Goal: Task Accomplishment & Management: Manage account settings

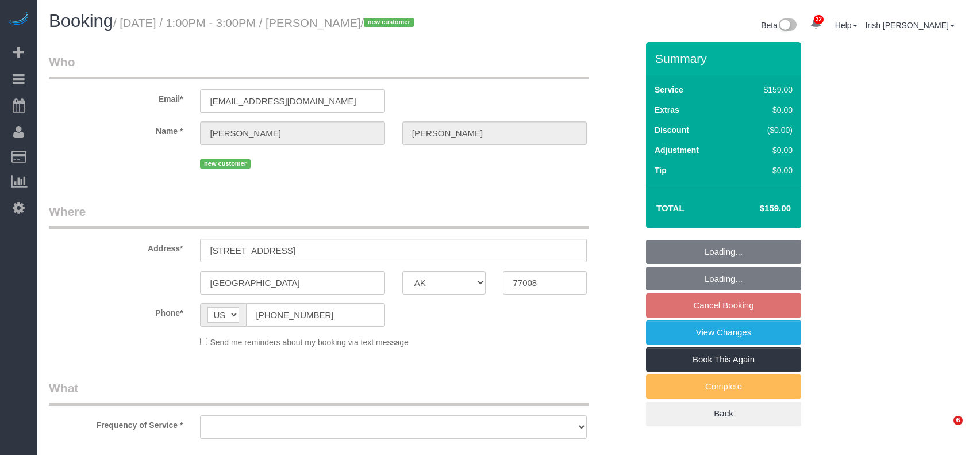
select select "[GEOGRAPHIC_DATA]"
select select "string:fspay-c77cbc4a-ec4f-45fa-a85d-f5b31338e36b"
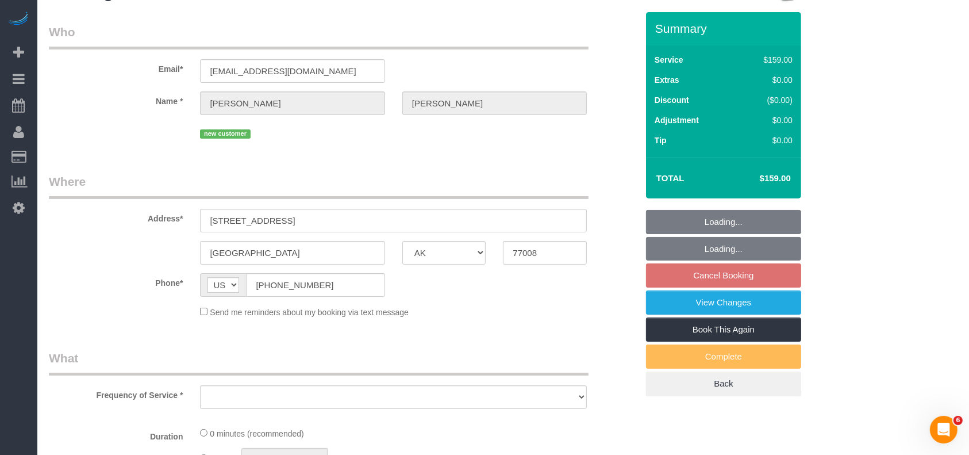
select select "object:15524"
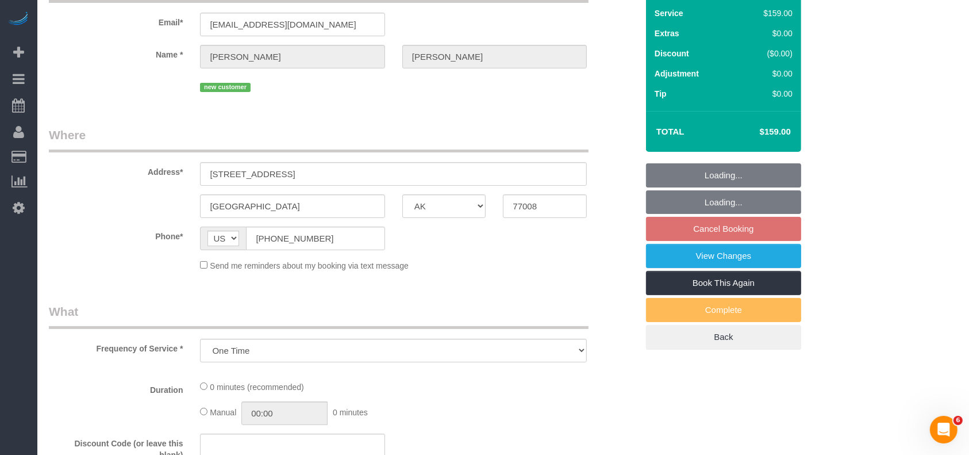
select select "3"
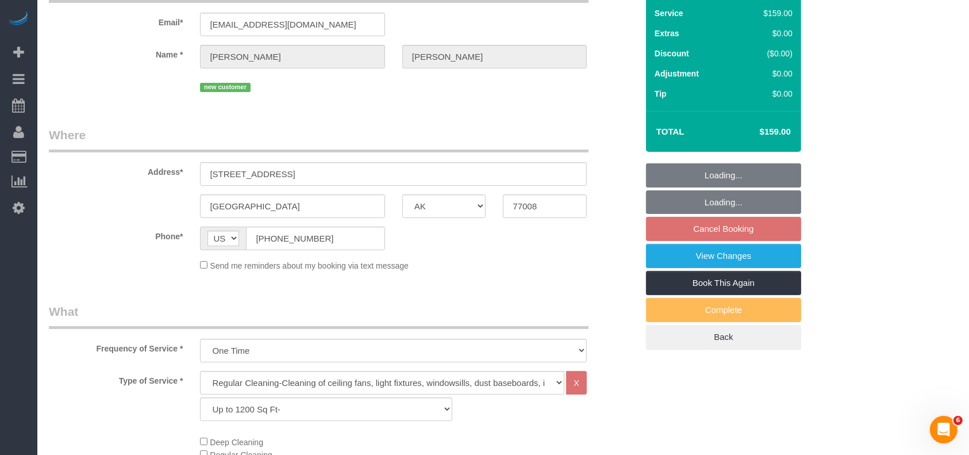
select select "object:15583"
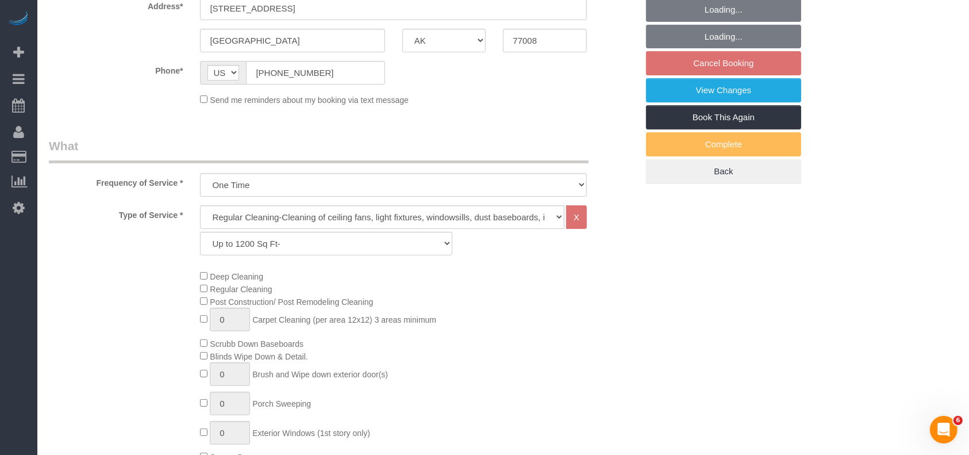
scroll to position [153, 0]
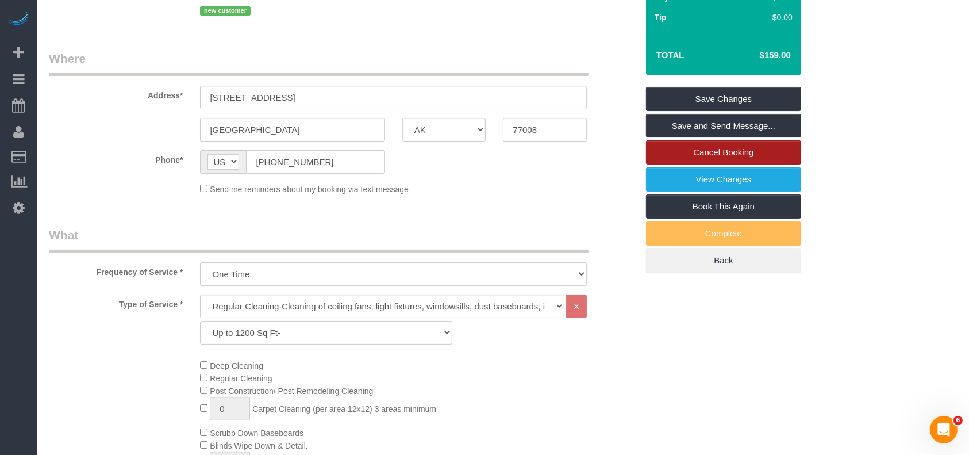
click at [708, 148] on link "Cancel Booking" at bounding box center [723, 152] width 155 height 24
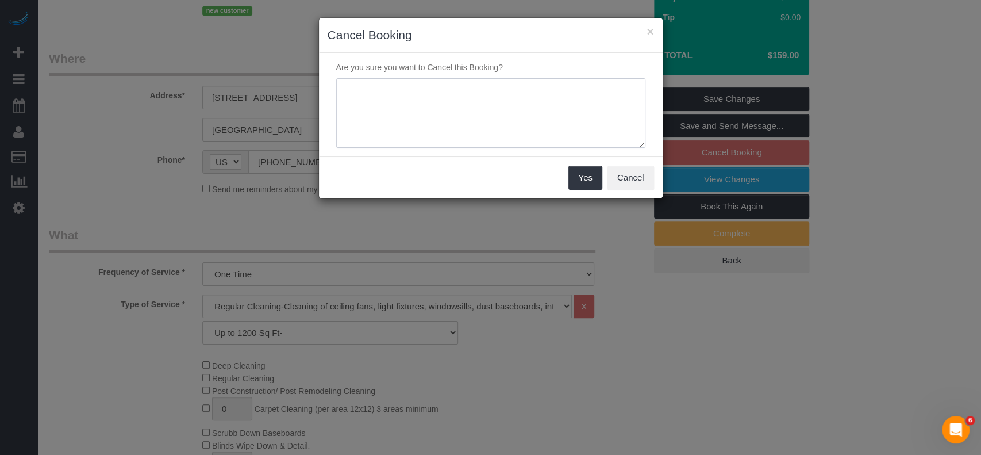
click at [476, 108] on textarea at bounding box center [490, 113] width 309 height 70
type textarea "NO AC"
click at [576, 182] on button "Yes" at bounding box center [585, 178] width 33 height 24
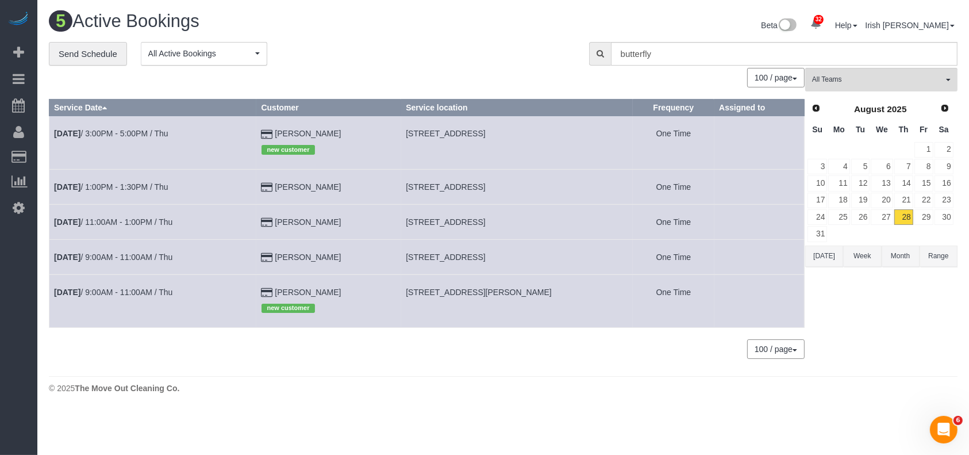
scroll to position [0, 0]
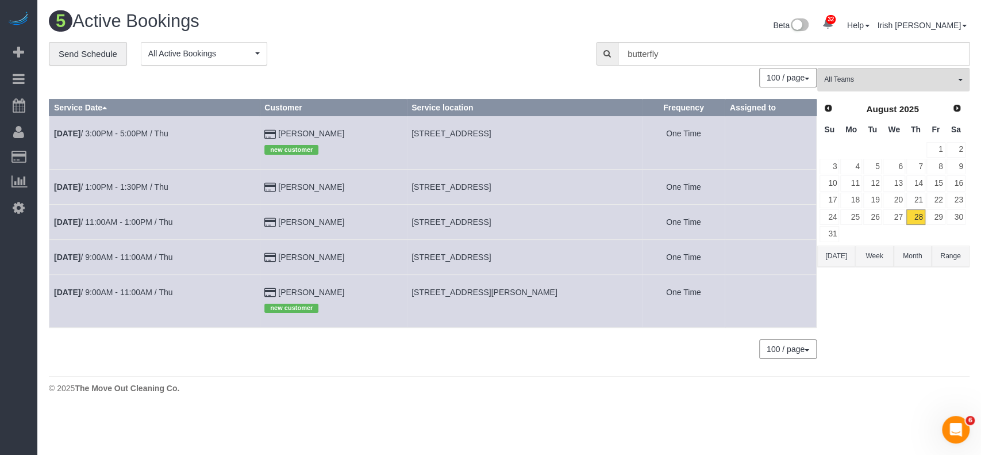
click at [821, 255] on button "[DATE]" at bounding box center [836, 255] width 38 height 21
click at [829, 255] on button "[DATE]" at bounding box center [836, 255] width 38 height 21
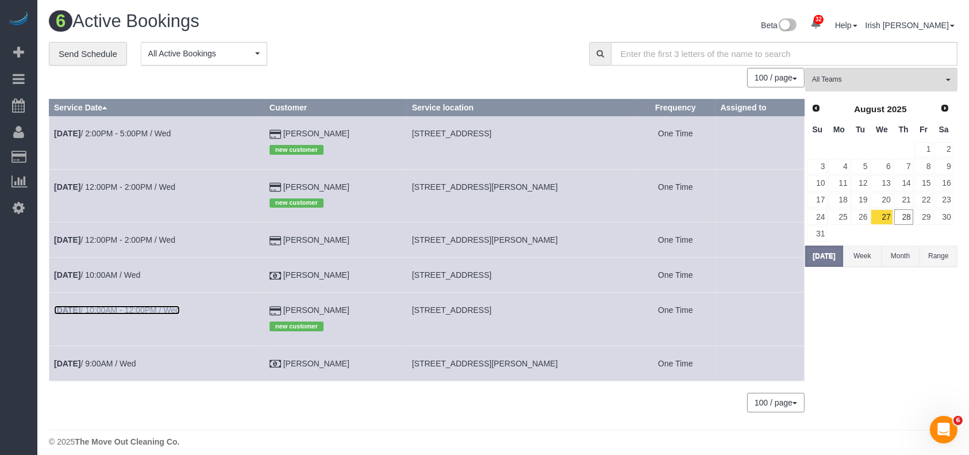
click at [116, 312] on link "[DATE] 10:00AM - 12:00PM / Wed" at bounding box center [117, 309] width 126 height 9
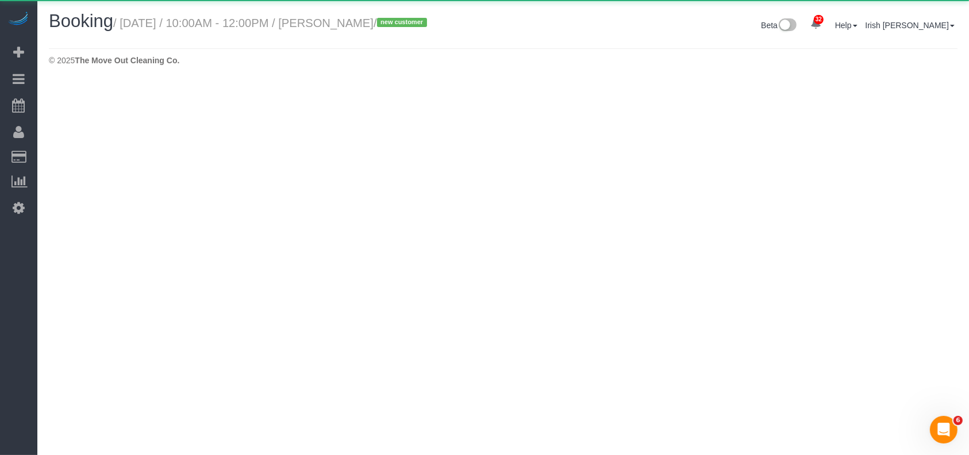
select select "[GEOGRAPHIC_DATA]"
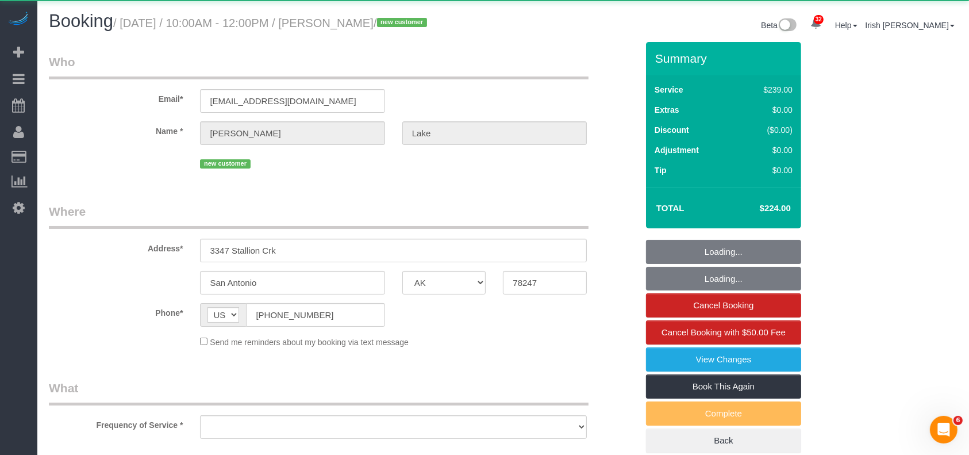
select select "object:16413"
select select "string:fspay-12320f68-dff1-4eff-abfe-a42e73078299"
select select "3"
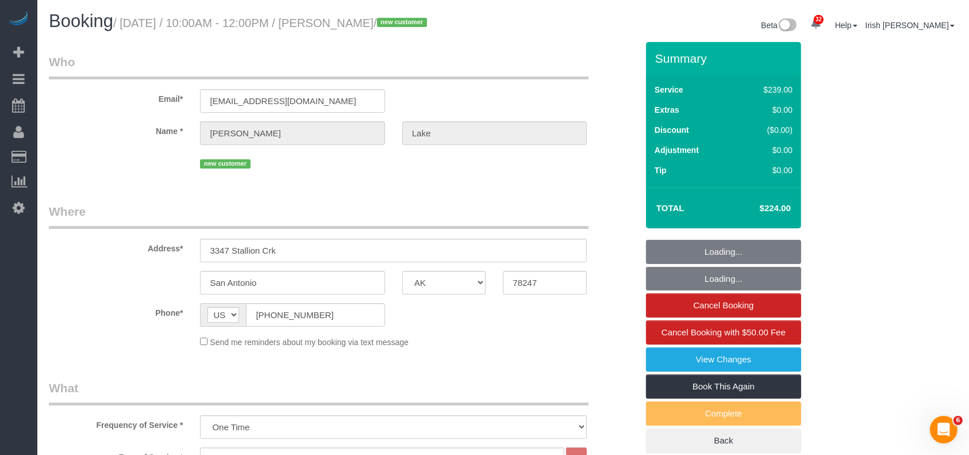
select select "spot466"
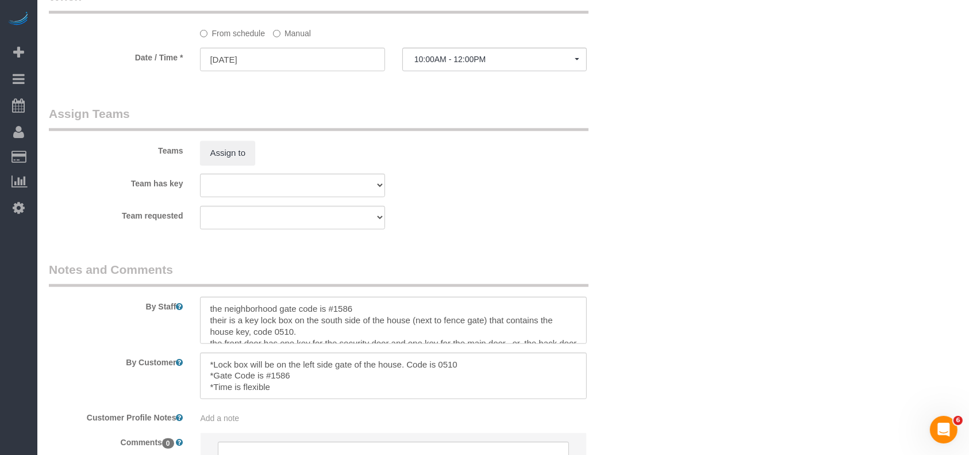
scroll to position [23, 0]
click at [79, 372] on div "By Customer" at bounding box center [343, 375] width 606 height 47
